Goal: Obtain resource: Download file/media

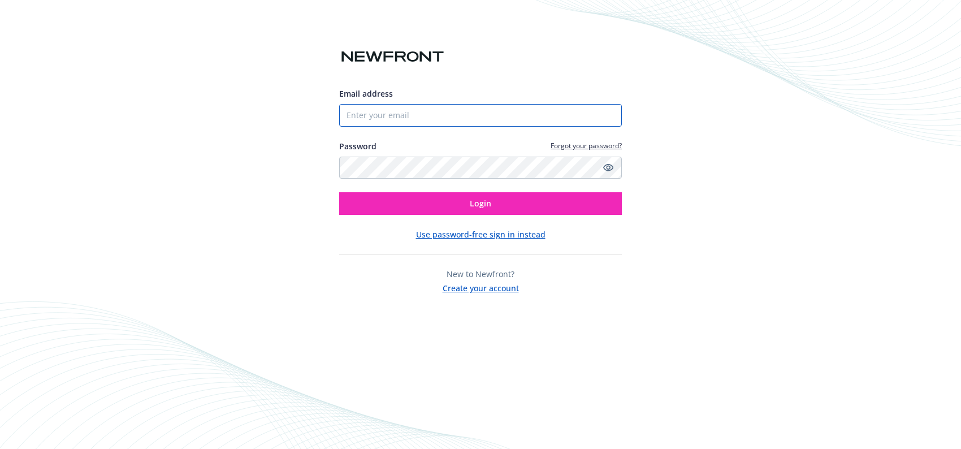
click at [400, 120] on input "Email address" at bounding box center [480, 115] width 283 height 23
type input "[EMAIL_ADDRESS][DOMAIN_NAME]"
click at [339, 192] on button "Login" at bounding box center [480, 203] width 283 height 23
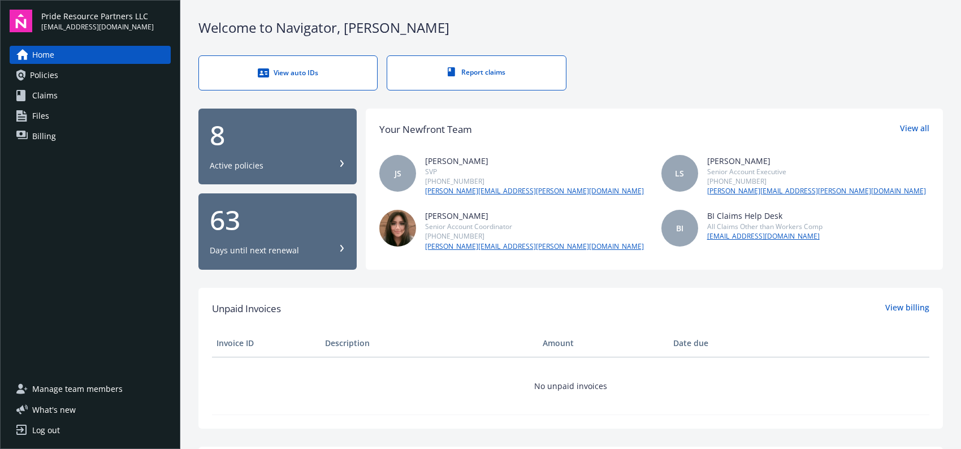
click at [62, 78] on link "Policies" at bounding box center [90, 75] width 161 height 18
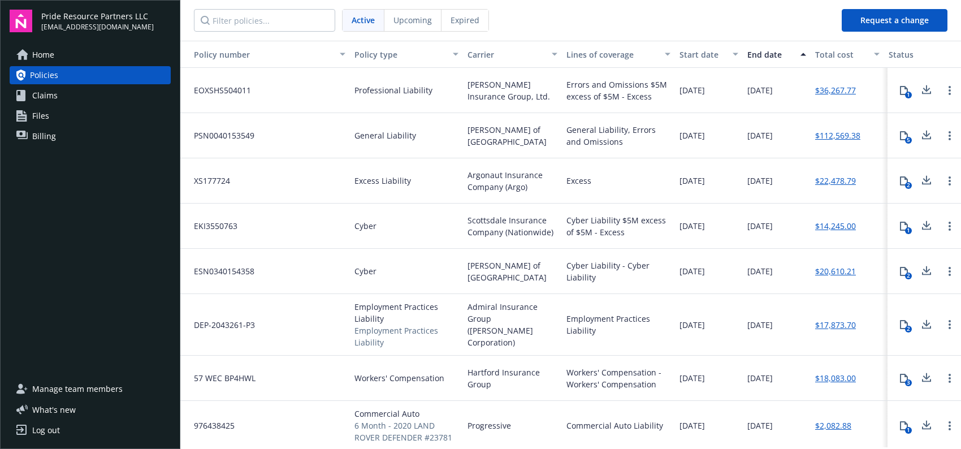
click at [922, 227] on icon at bounding box center [927, 226] width 14 height 14
click at [922, 274] on icon at bounding box center [926, 273] width 9 height 3
